Goal: Download file/media

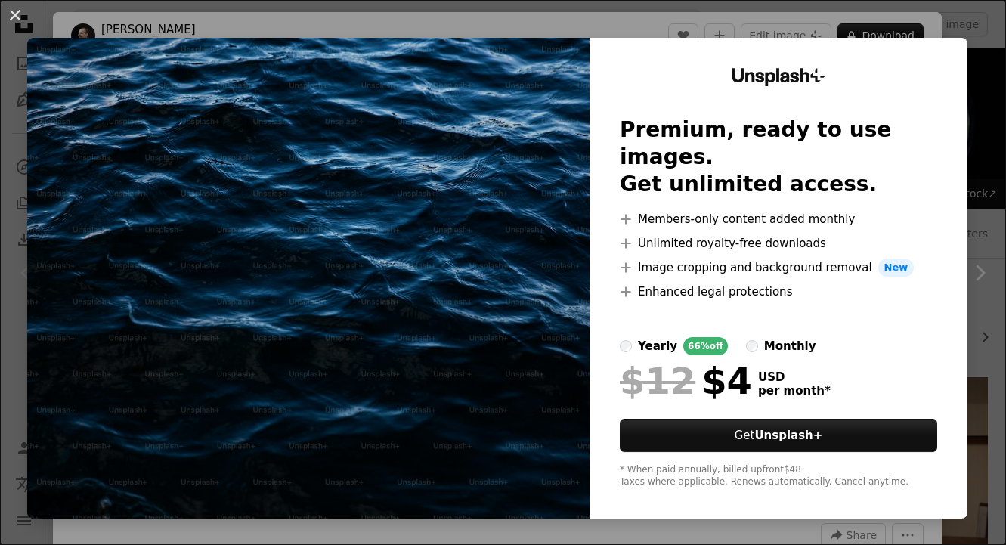
scroll to position [107, 0]
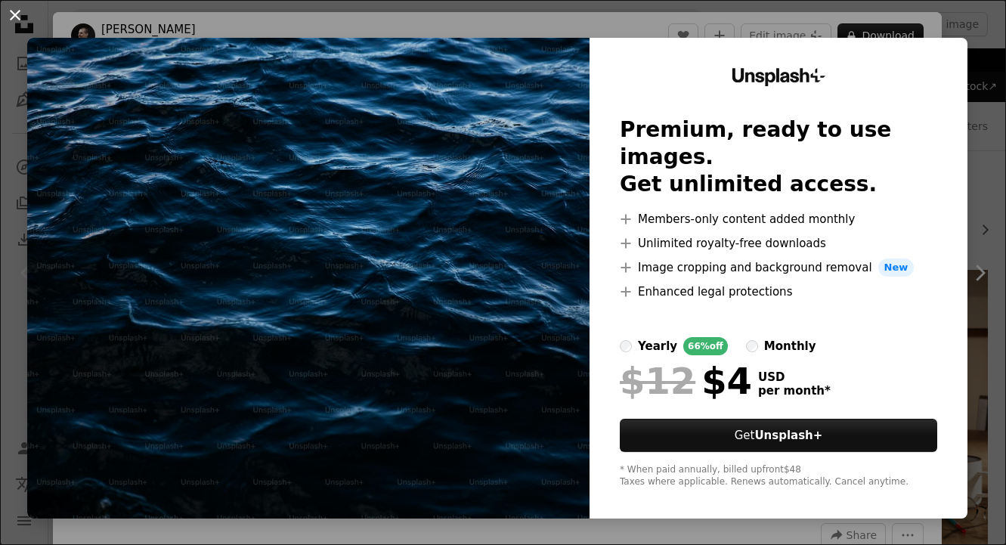
click at [14, 17] on button "An X shape" at bounding box center [15, 15] width 18 height 18
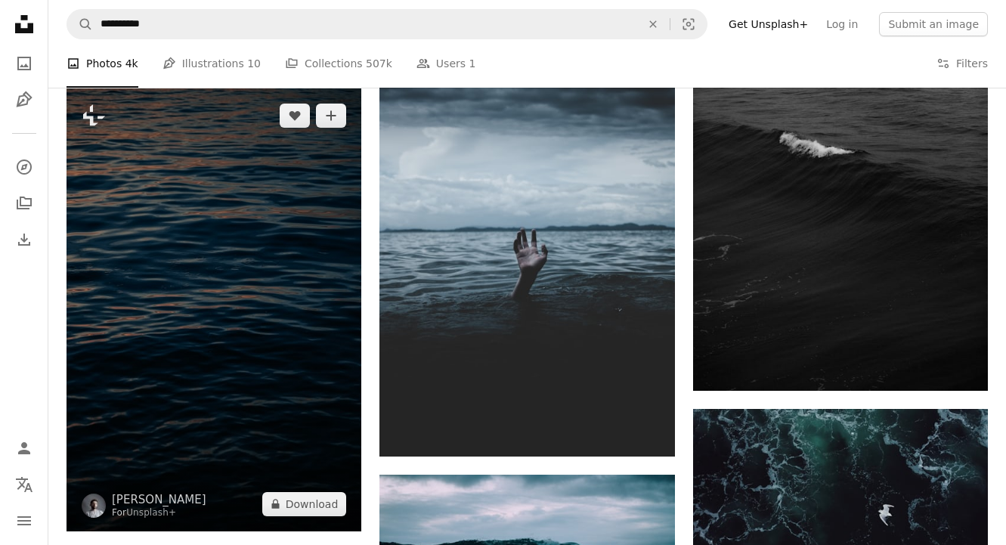
scroll to position [1248, 0]
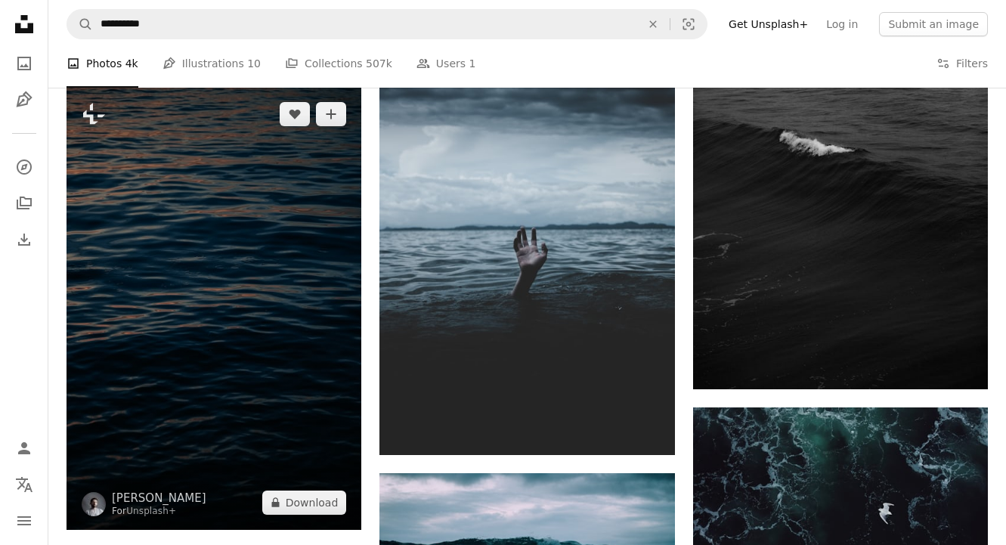
click at [296, 215] on img at bounding box center [214, 308] width 295 height 442
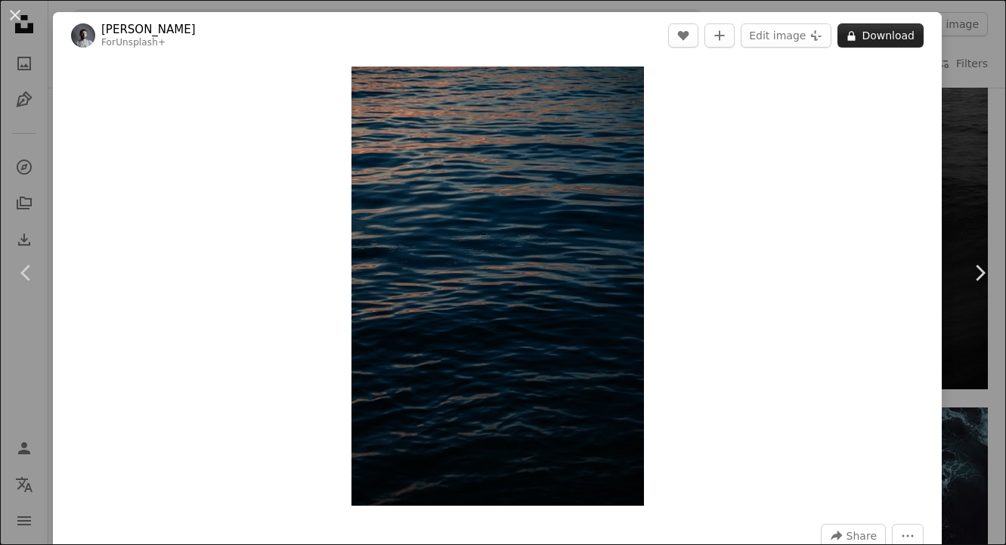
click at [883, 35] on button "A lock Download" at bounding box center [880, 35] width 86 height 24
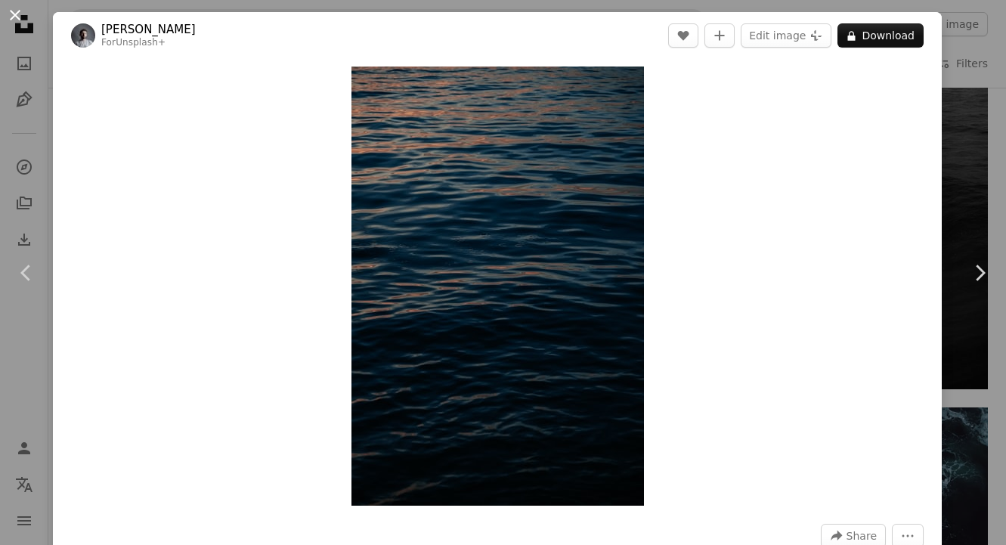
click at [13, 11] on button "An X shape" at bounding box center [15, 15] width 18 height 18
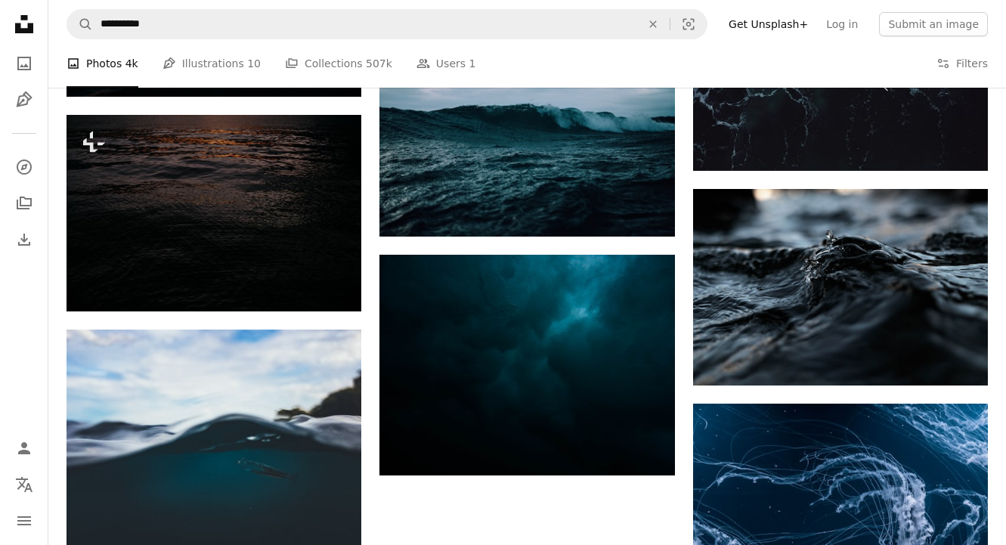
scroll to position [1687, 0]
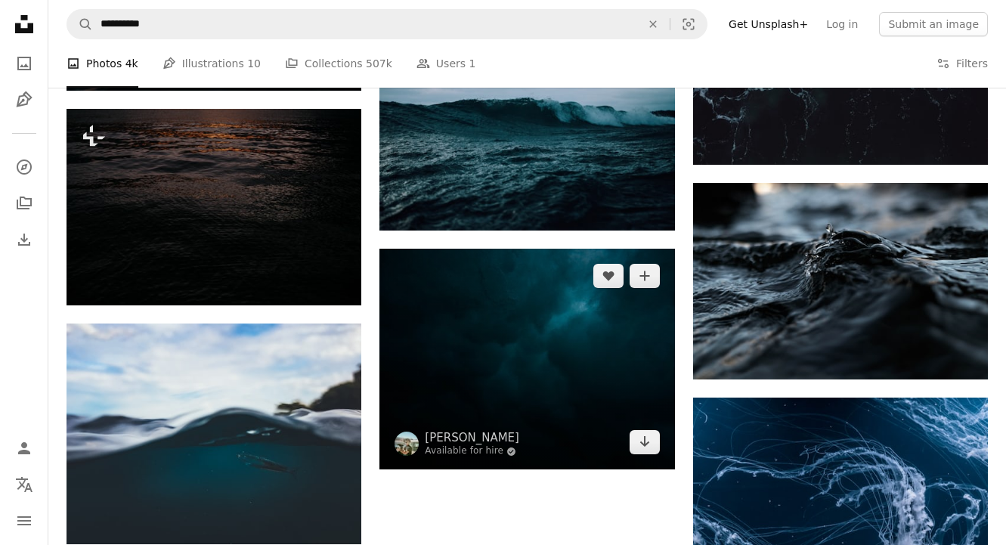
click at [541, 349] on img at bounding box center [526, 359] width 295 height 221
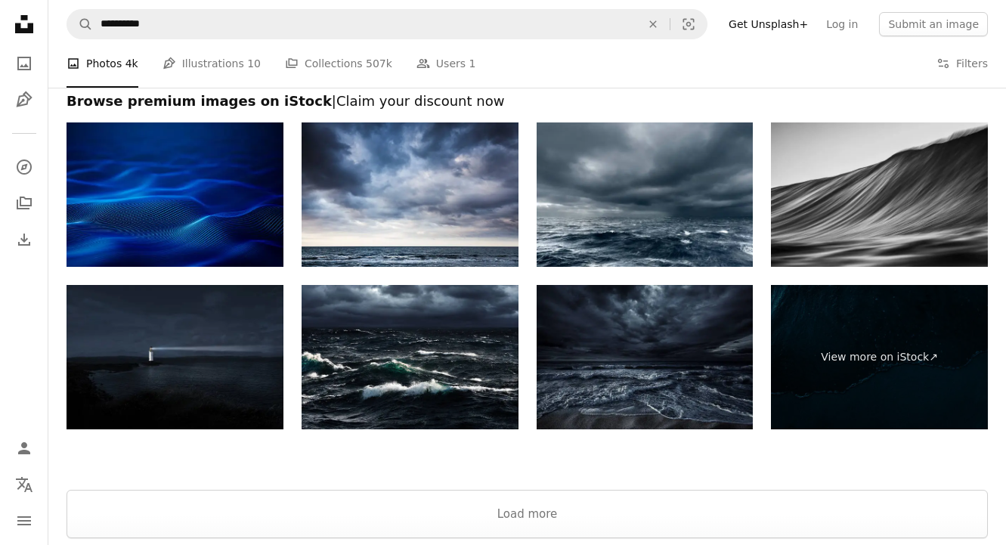
scroll to position [4914, 0]
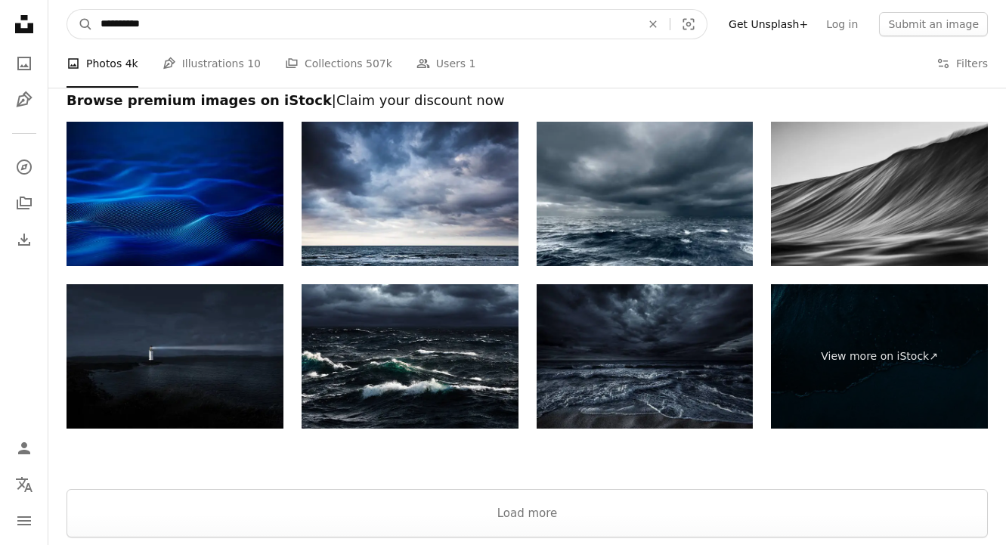
click at [274, 25] on input "**********" at bounding box center [364, 24] width 543 height 29
type input "*********"
click button "A magnifying glass" at bounding box center [80, 24] width 26 height 29
